Goal: Task Accomplishment & Management: Use online tool/utility

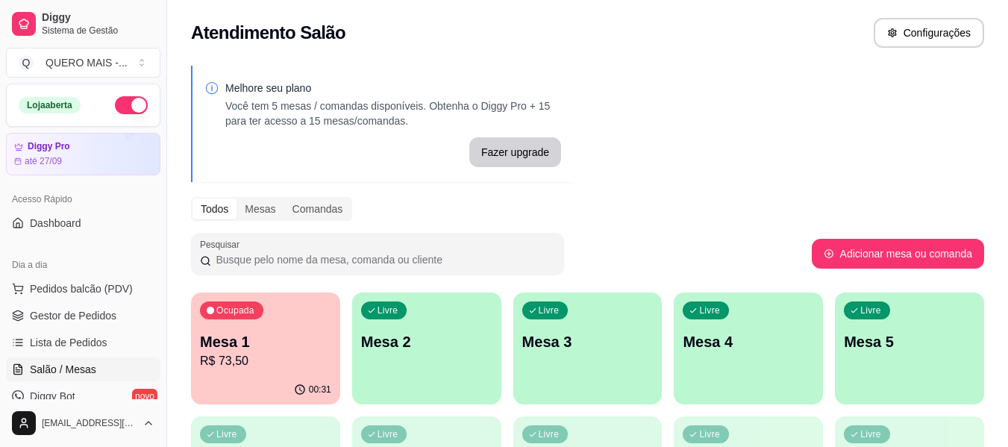
click at [241, 389] on div "00:31" at bounding box center [265, 389] width 149 height 29
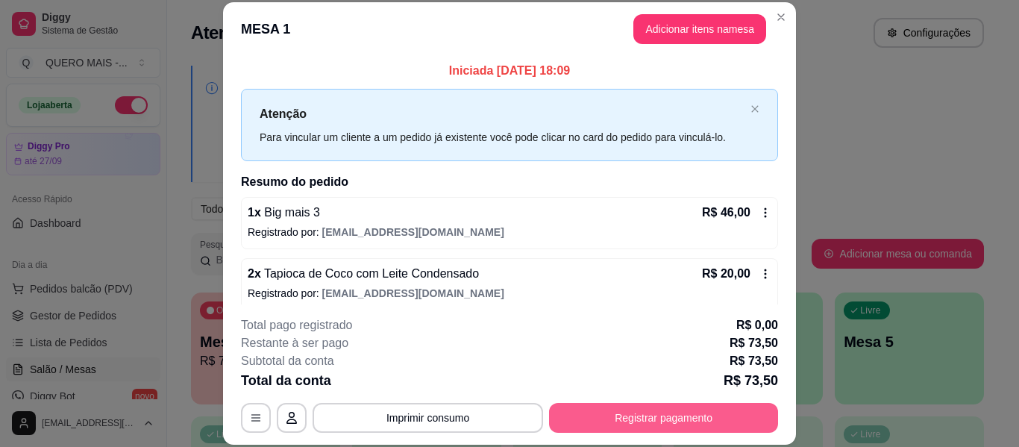
click at [678, 415] on button "Registrar pagamento" at bounding box center [663, 418] width 229 height 30
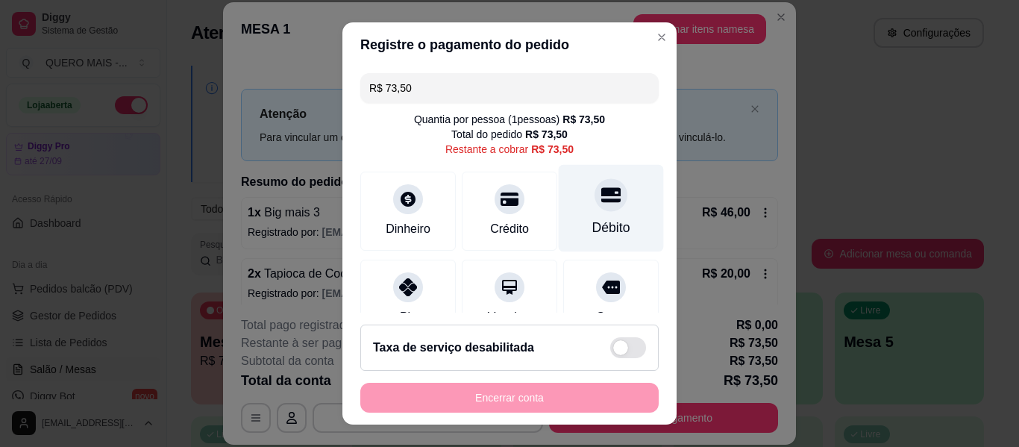
click at [601, 198] on icon at bounding box center [610, 194] width 19 height 19
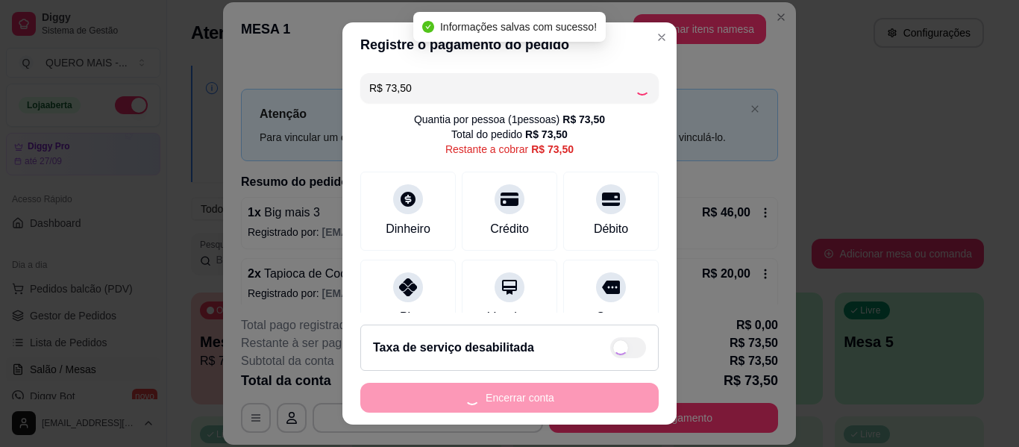
type input "R$ 0,00"
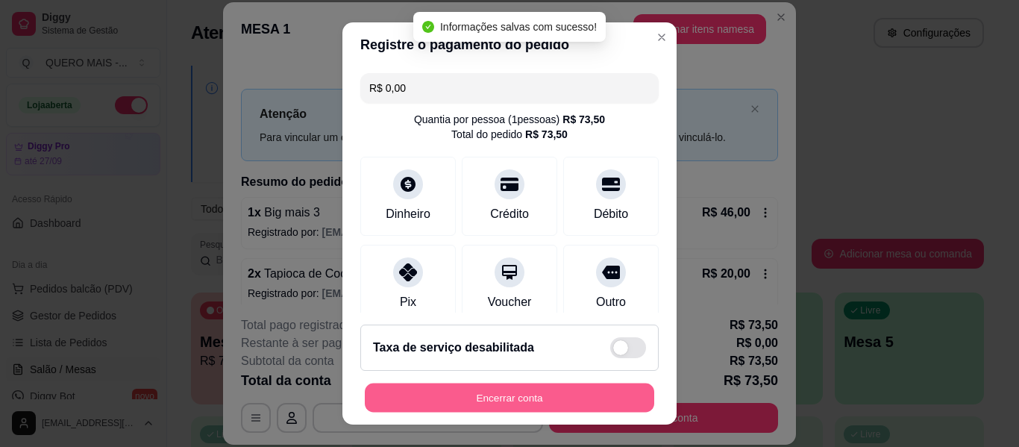
click at [501, 404] on button "Encerrar conta" at bounding box center [509, 397] width 289 height 29
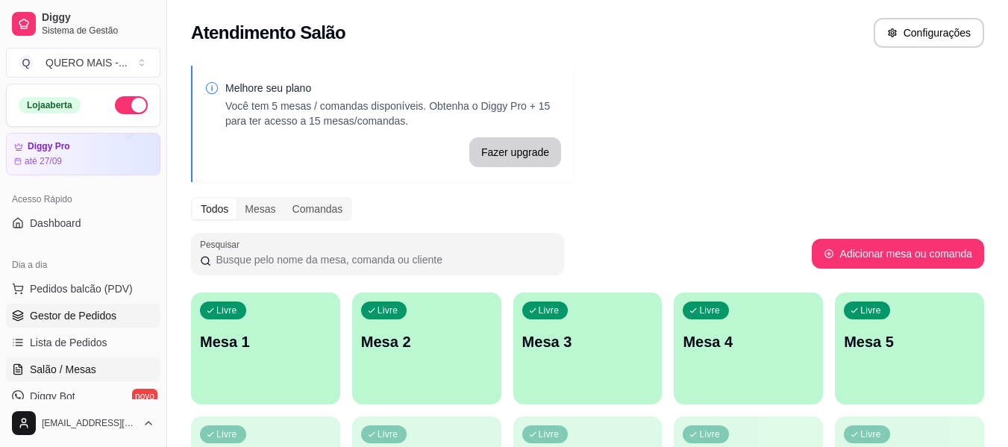
click at [67, 325] on link "Gestor de Pedidos" at bounding box center [83, 316] width 154 height 24
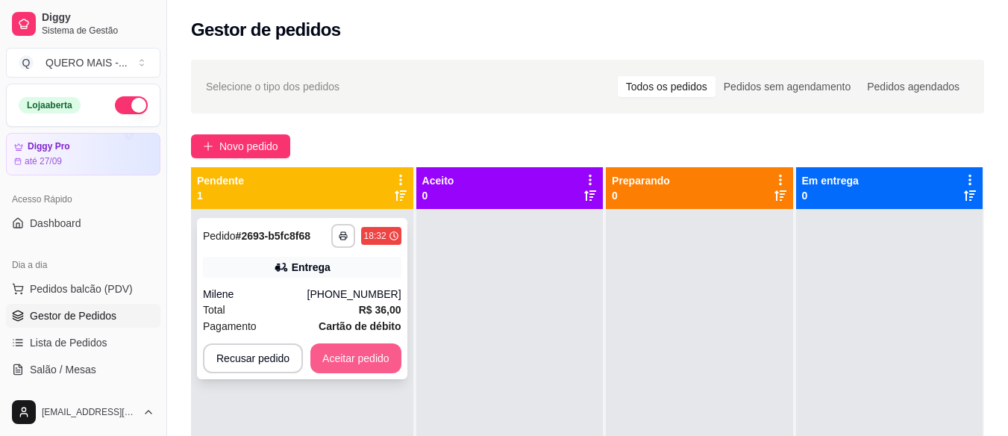
click at [352, 359] on button "Aceitar pedido" at bounding box center [355, 358] width 91 height 30
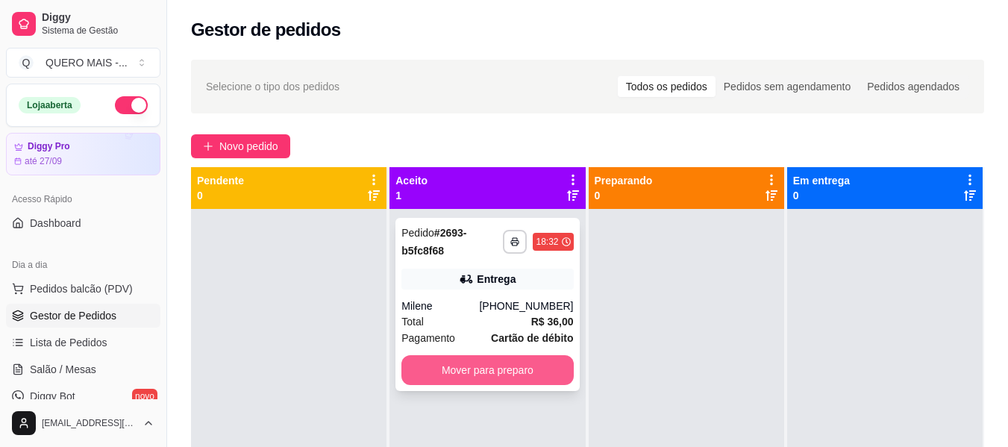
click at [519, 368] on button "Mover para preparo" at bounding box center [487, 370] width 172 height 30
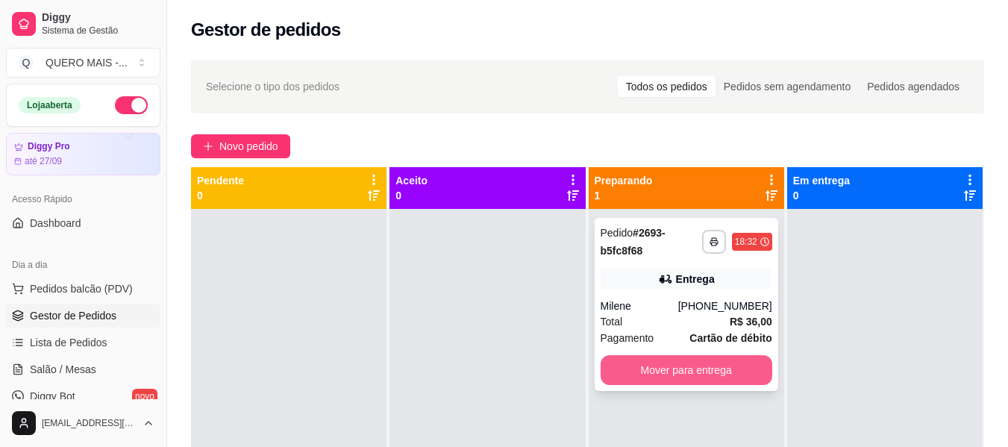
click at [642, 367] on button "Mover para entrega" at bounding box center [686, 370] width 172 height 30
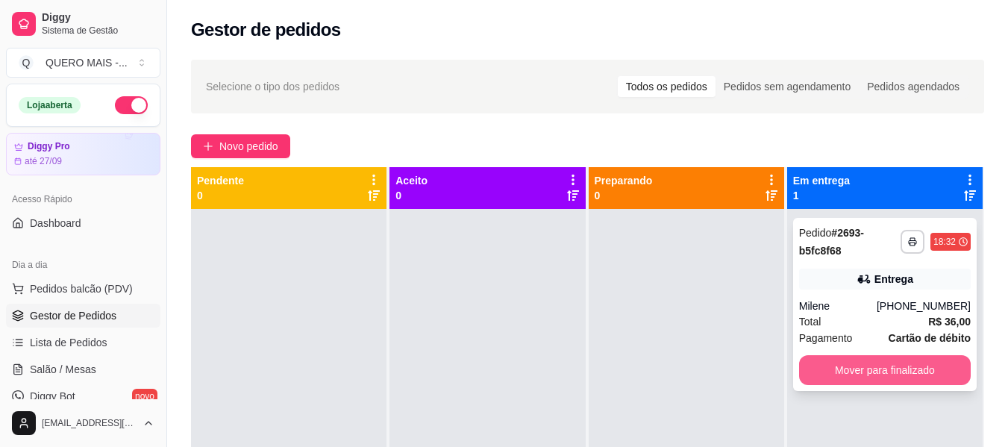
click at [832, 369] on button "Mover para finalizado" at bounding box center [885, 370] width 172 height 30
